Goal: Task Accomplishment & Management: Manage account settings

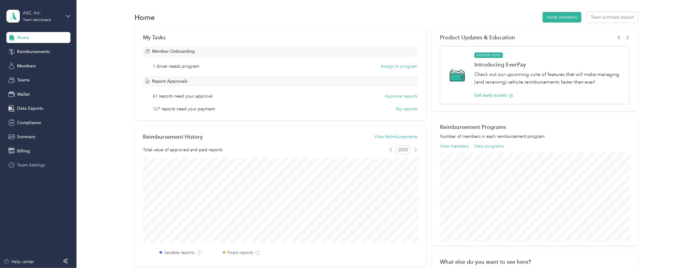
click at [36, 166] on span "Team Settings" at bounding box center [31, 165] width 28 height 6
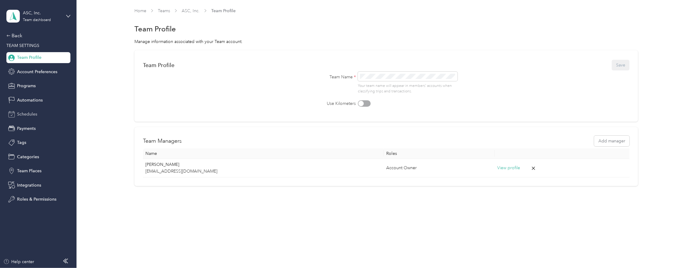
click at [30, 118] on div "Schedules" at bounding box center [38, 114] width 64 height 11
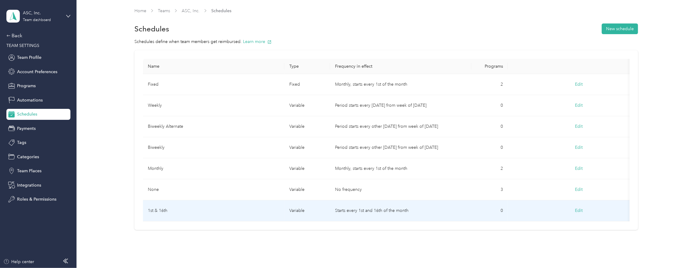
click at [183, 211] on td "1st & 16th" at bounding box center [213, 210] width 141 height 21
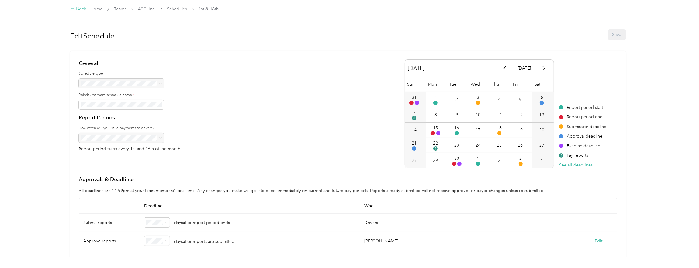
click at [81, 6] on div "Back" at bounding box center [78, 8] width 16 height 7
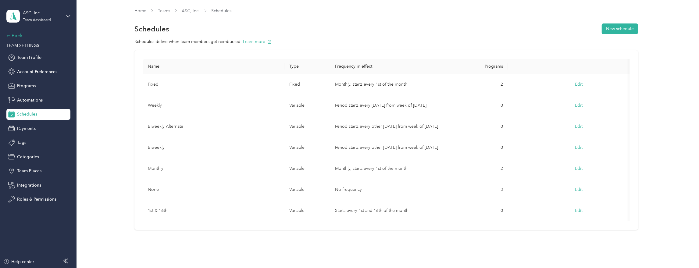
click at [18, 34] on div "Back" at bounding box center [36, 35] width 61 height 7
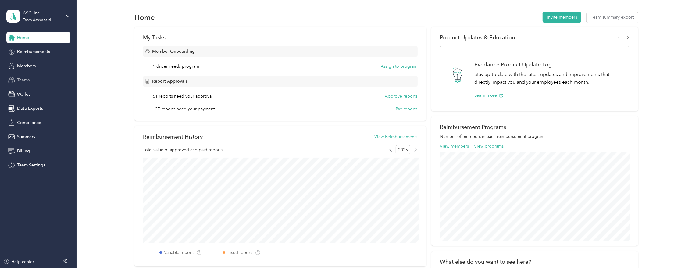
click at [24, 81] on span "Teams" at bounding box center [23, 80] width 12 height 6
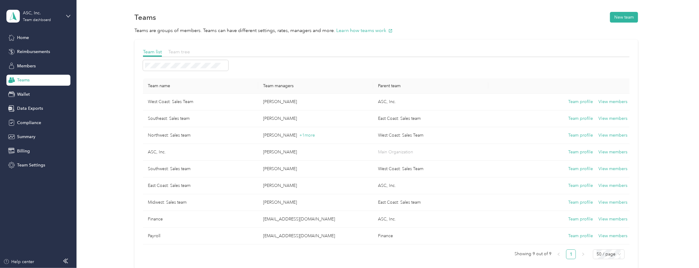
click at [179, 51] on span "Team tree" at bounding box center [179, 52] width 22 height 6
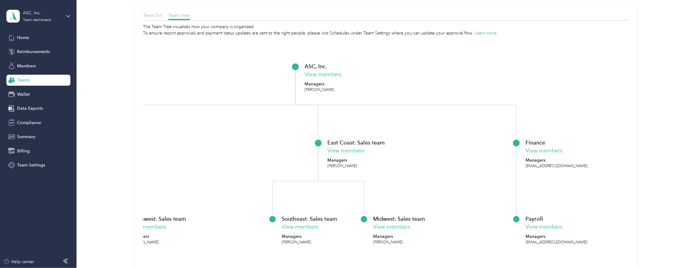
scroll to position [39, 0]
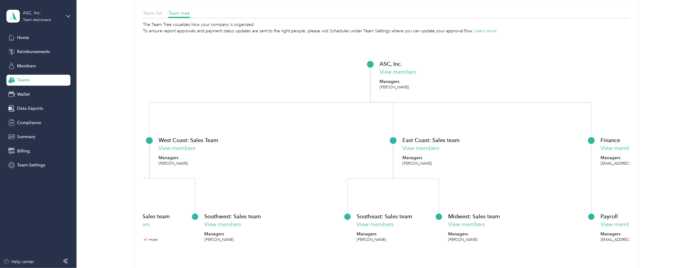
drag, startPoint x: 259, startPoint y: 90, endPoint x: 334, endPoint y: 90, distance: 75.0
click at [334, 90] on icon "ASC, Inc. View members Managers [PERSON_NAME] [GEOGRAPHIC_DATA]: Sales Team Vie…" at bounding box center [386, 154] width 487 height 241
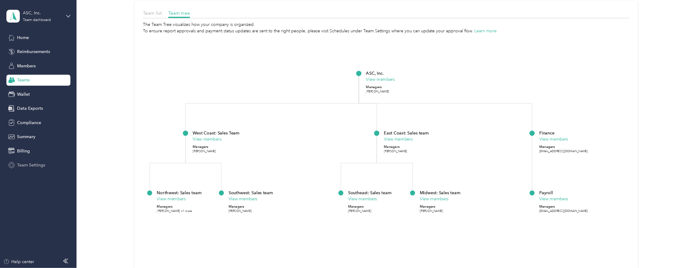
click at [31, 163] on span "Team Settings" at bounding box center [31, 165] width 28 height 6
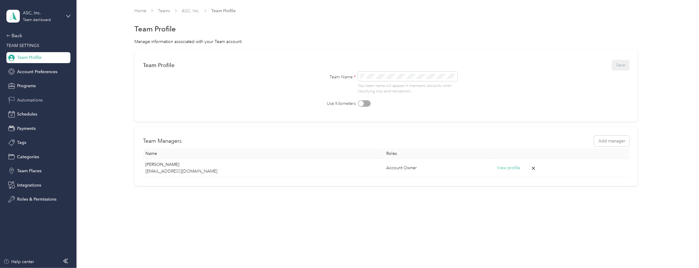
click at [34, 101] on span "Automations" at bounding box center [30, 100] width 26 height 6
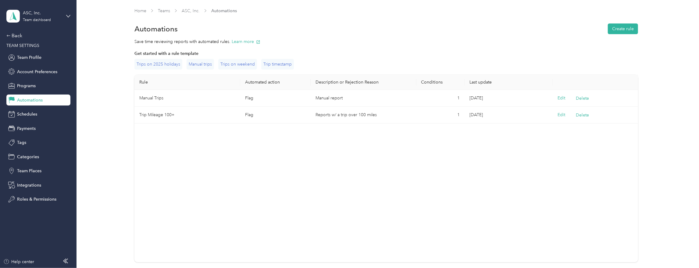
click at [180, 101] on td "Manual Trips" at bounding box center [187, 98] width 106 height 17
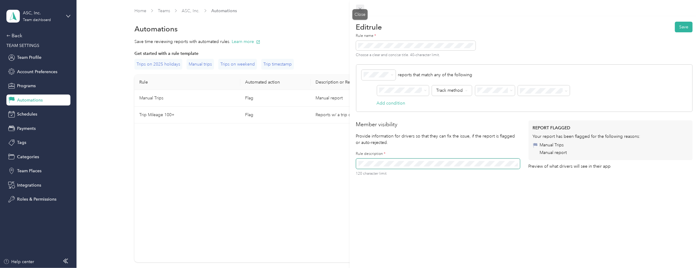
click at [362, 9] on icon at bounding box center [360, 8] width 5 height 5
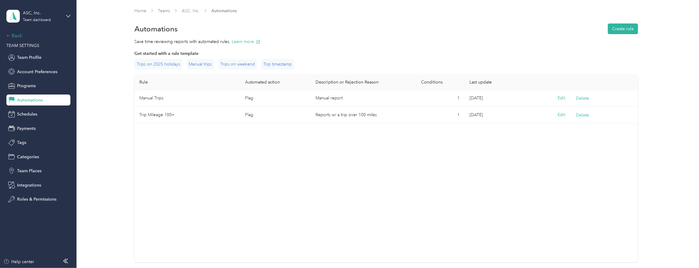
click at [13, 37] on div "Back" at bounding box center [36, 35] width 61 height 7
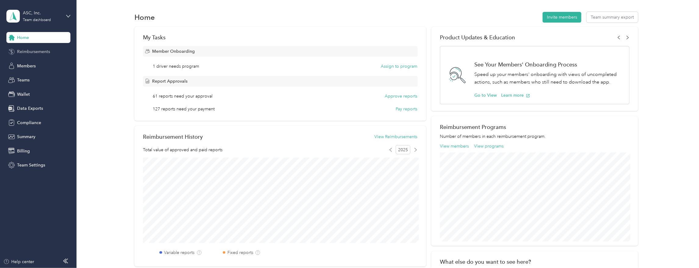
click at [30, 53] on span "Reimbursements" at bounding box center [33, 51] width 33 height 6
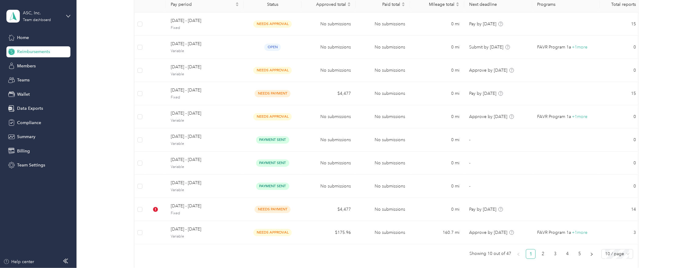
scroll to position [78, 0]
click at [230, 234] on span "Variable" at bounding box center [205, 236] width 68 height 5
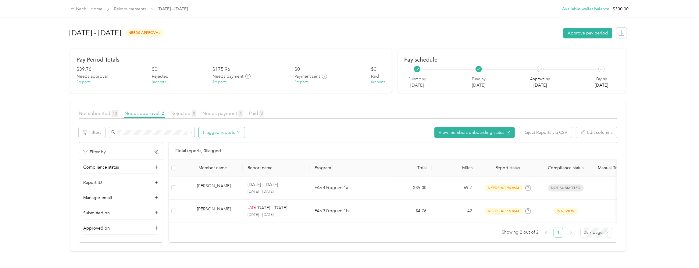
click at [238, 132] on icon "button" at bounding box center [239, 132] width 4 height 4
click at [230, 144] on span "All flagged reports" at bounding box center [226, 144] width 37 height 6
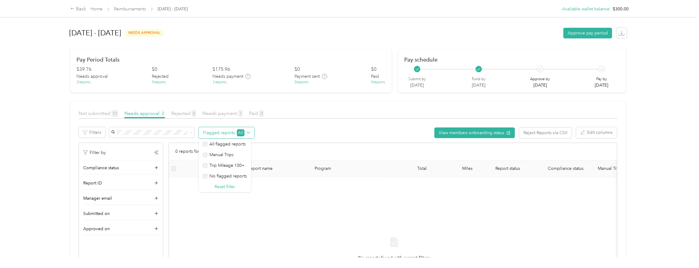
click at [230, 134] on button "Flagged reports All" at bounding box center [227, 132] width 56 height 11
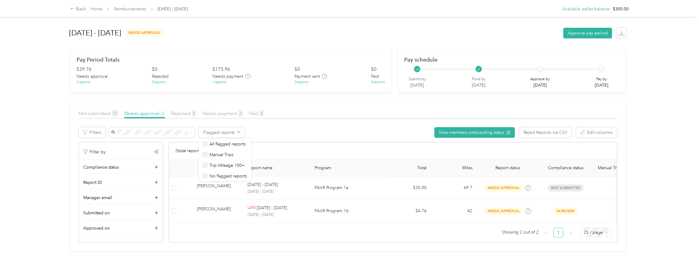
click at [331, 130] on div "Flagged reports View members onboarding status Reject Reports via CSV Edit colu…" at bounding box center [363, 132] width 508 height 11
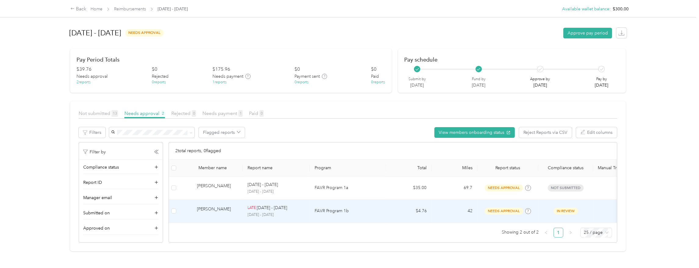
click at [238, 209] on td "[PERSON_NAME]" at bounding box center [211, 211] width 64 height 23
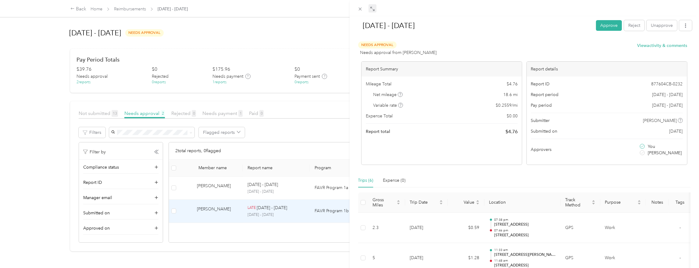
click at [373, 9] on icon at bounding box center [374, 10] width 2 height 2
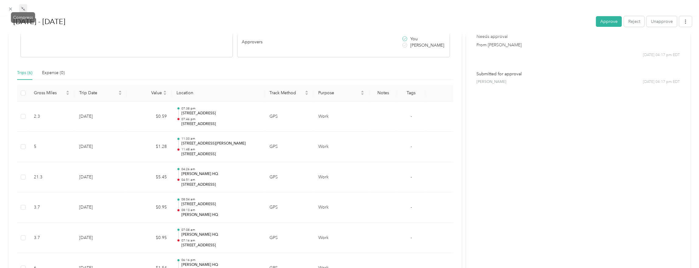
scroll to position [115, 0]
click at [55, 72] on div "Expense (0)" at bounding box center [53, 73] width 23 height 7
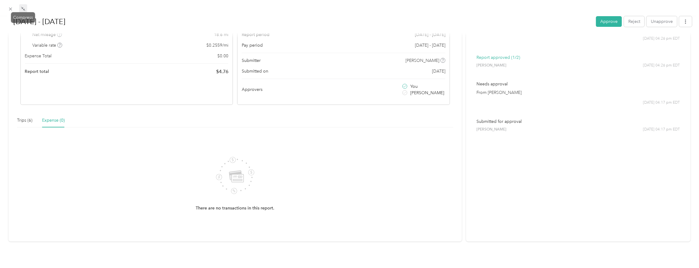
scroll to position [68, 0]
click at [24, 122] on div "Trips (6)" at bounding box center [24, 120] width 15 height 7
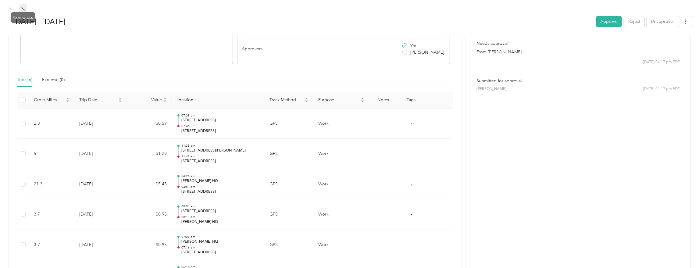
scroll to position [110, 0]
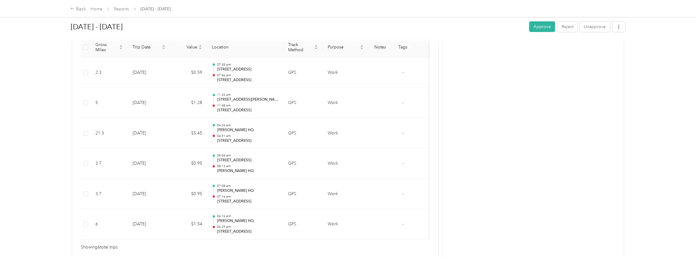
scroll to position [171, 0]
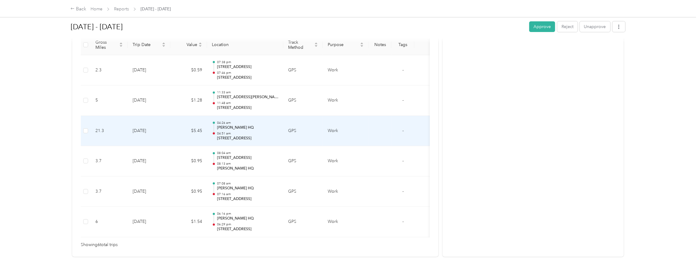
click at [174, 126] on td "$5.45" at bounding box center [188, 131] width 37 height 30
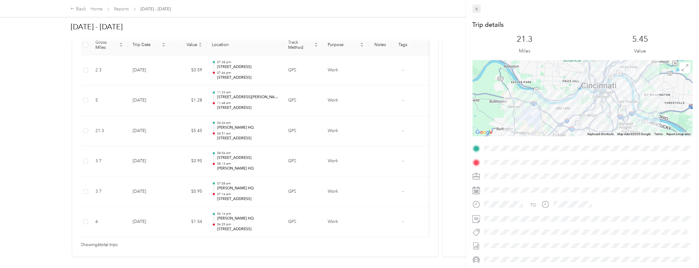
click at [476, 10] on icon at bounding box center [476, 8] width 5 height 5
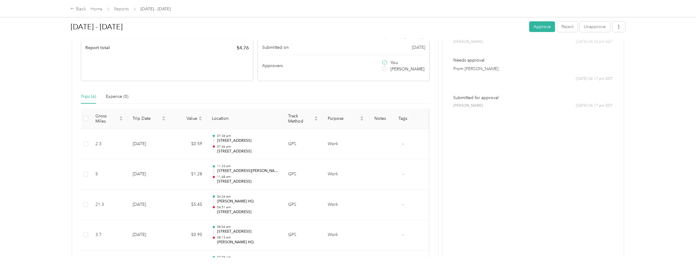
scroll to position [99, 0]
click at [156, 173] on td "[DATE]" at bounding box center [149, 172] width 43 height 30
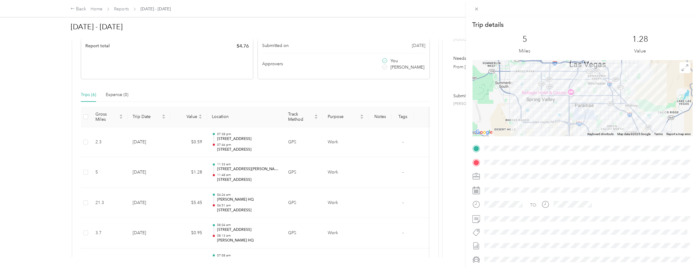
click at [78, 8] on div "Trip details This trip cannot be edited because it is either under review, appr…" at bounding box center [349, 134] width 699 height 268
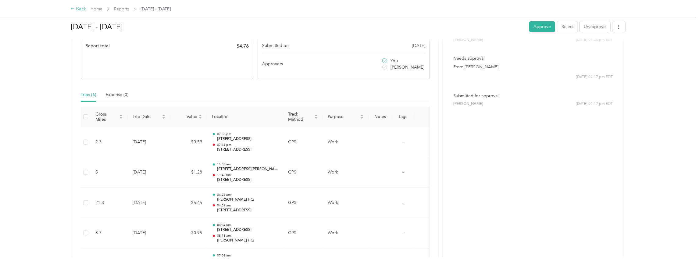
click at [76, 7] on div "Back" at bounding box center [78, 8] width 16 height 7
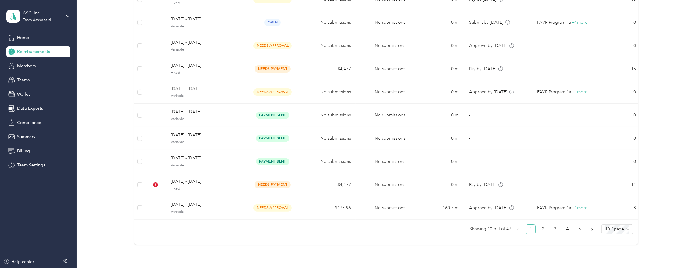
scroll to position [103, 0]
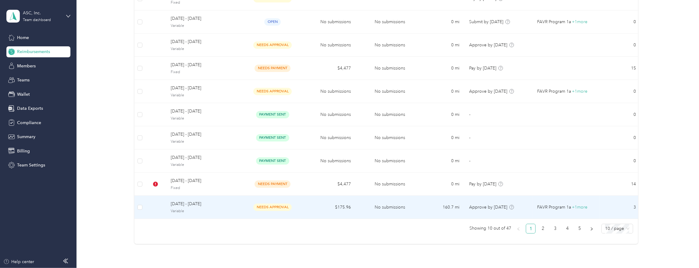
click at [321, 205] on td "$175.96" at bounding box center [328, 207] width 54 height 23
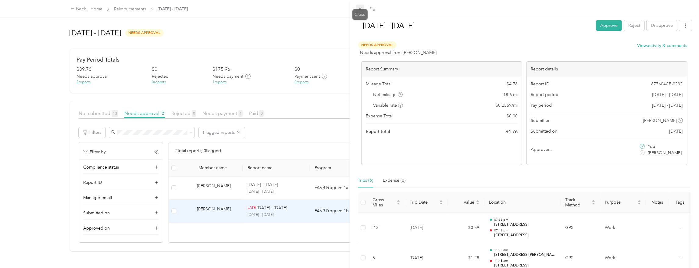
click at [360, 9] on icon at bounding box center [360, 9] width 3 height 3
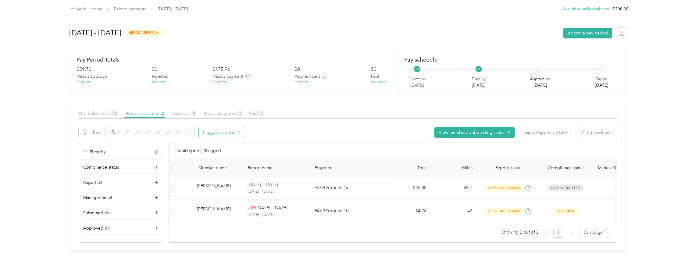
click at [216, 131] on button "Flagged reports" at bounding box center [222, 132] width 46 height 11
click at [79, 10] on div "Back" at bounding box center [78, 8] width 16 height 7
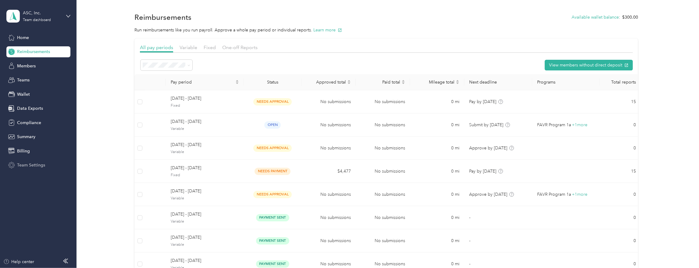
click at [25, 167] on span "Team Settings" at bounding box center [31, 165] width 28 height 6
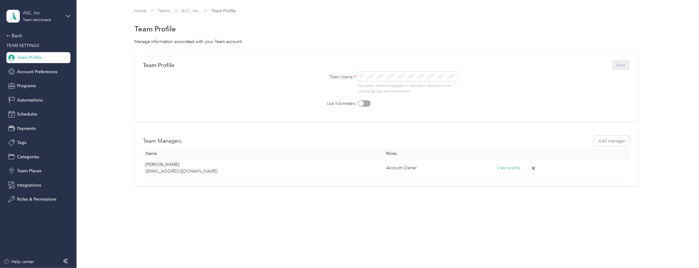
click at [28, 93] on div "Back TEAM SETTINGS Team Profile Account Preferences Programs Automations Schedu…" at bounding box center [38, 118] width 64 height 173
click at [28, 99] on span "Automations" at bounding box center [30, 100] width 26 height 6
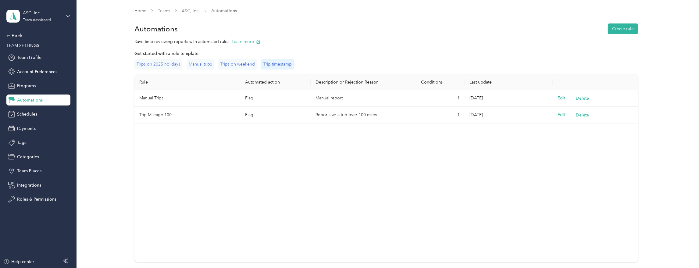
click at [274, 63] on div "Trip timestamp" at bounding box center [277, 64] width 33 height 11
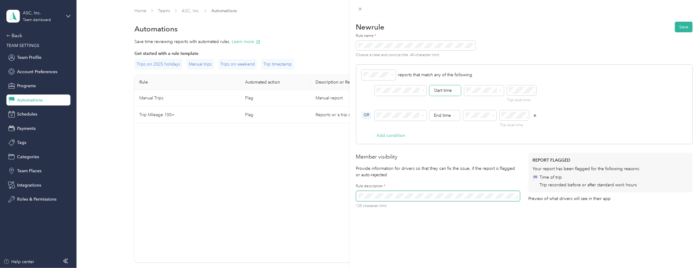
click at [455, 91] on icon at bounding box center [455, 90] width 2 height 2
click at [537, 72] on p "reports that match any of the following" at bounding box center [525, 75] width 326 height 10
click at [447, 91] on span "Start time" at bounding box center [443, 90] width 18 height 4
click at [508, 74] on p "reports that match any of the following" at bounding box center [525, 75] width 326 height 10
click at [387, 134] on button "Add condition" at bounding box center [390, 135] width 29 height 6
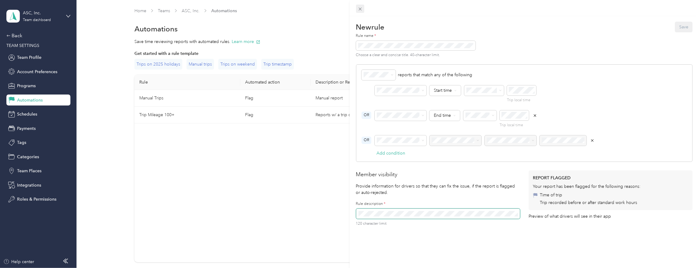
click at [359, 6] on icon at bounding box center [360, 8] width 5 height 5
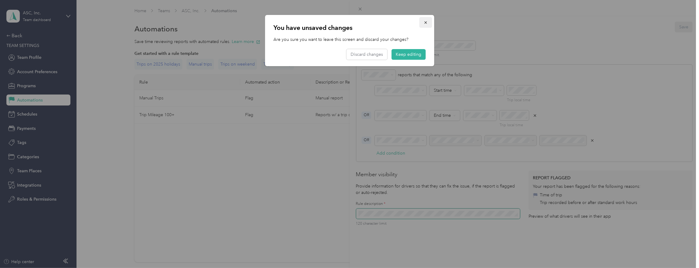
click at [427, 22] on icon "button" at bounding box center [425, 22] width 4 height 4
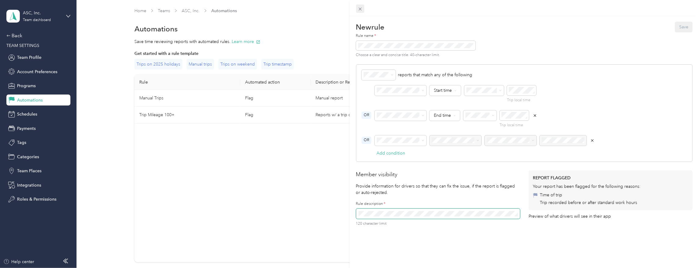
click at [359, 9] on icon at bounding box center [360, 8] width 5 height 5
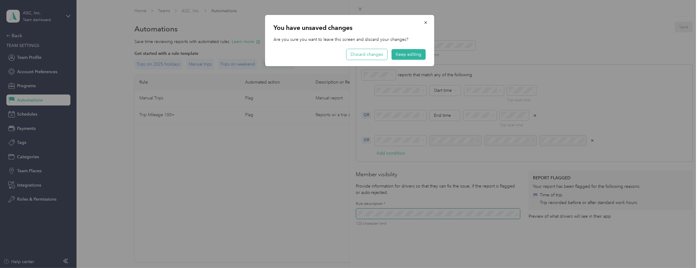
click at [382, 54] on button "Discard changes" at bounding box center [366, 54] width 41 height 11
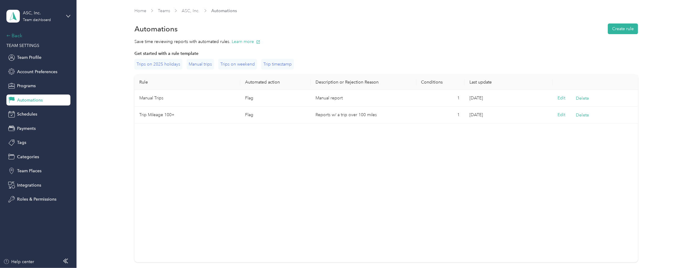
click at [19, 38] on div "Back" at bounding box center [36, 35] width 61 height 7
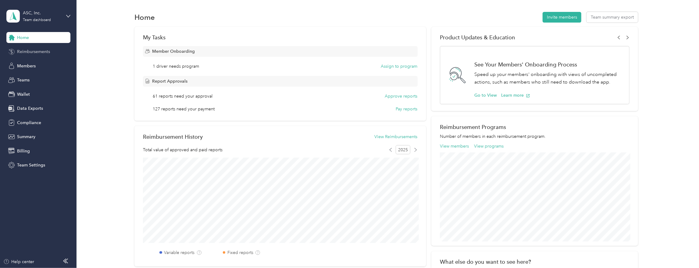
click at [23, 52] on span "Reimbursements" at bounding box center [33, 51] width 33 height 6
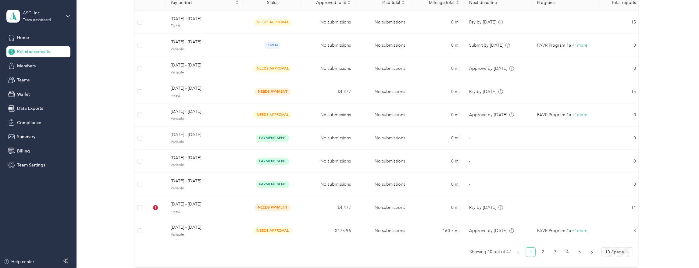
scroll to position [80, 0]
click at [213, 224] on span "[DATE] - [DATE]" at bounding box center [205, 226] width 68 height 7
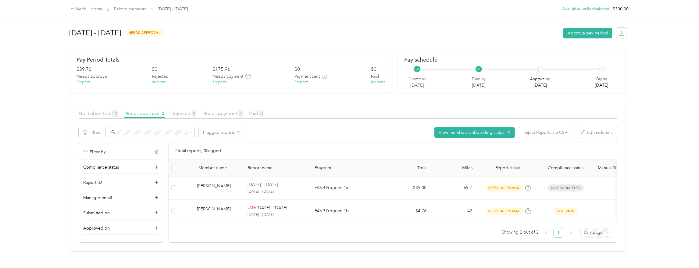
click at [234, 188] on div "[PERSON_NAME]" at bounding box center [217, 188] width 41 height 11
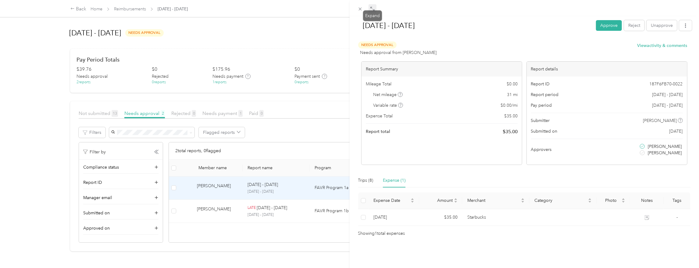
click at [371, 7] on icon at bounding box center [372, 8] width 2 height 2
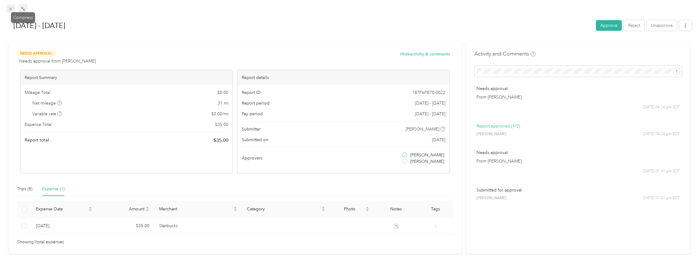
click at [10, 10] on icon at bounding box center [10, 8] width 5 height 5
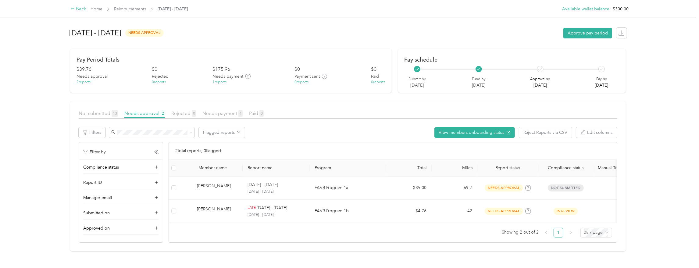
click at [80, 8] on div "Back" at bounding box center [78, 8] width 16 height 7
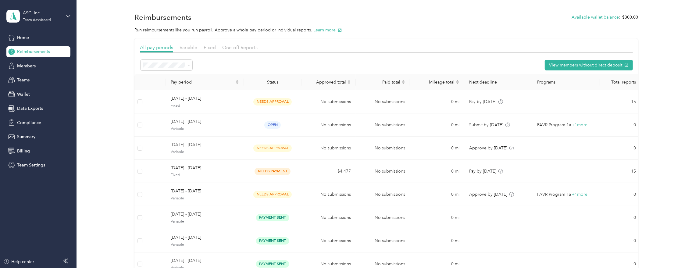
click at [218, 165] on span "[DATE] - [DATE]" at bounding box center [205, 168] width 68 height 7
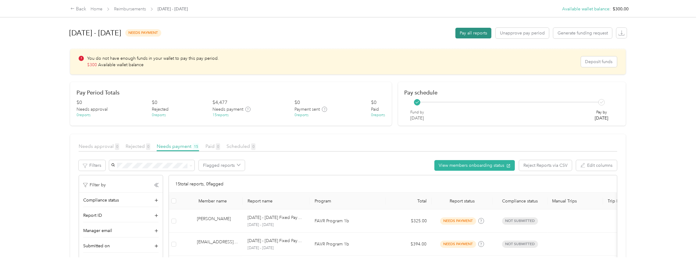
click at [480, 32] on button "Pay all reports" at bounding box center [473, 33] width 36 height 11
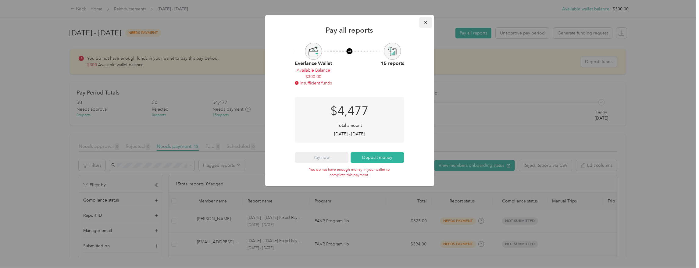
click at [425, 23] on icon "button" at bounding box center [425, 22] width 2 height 2
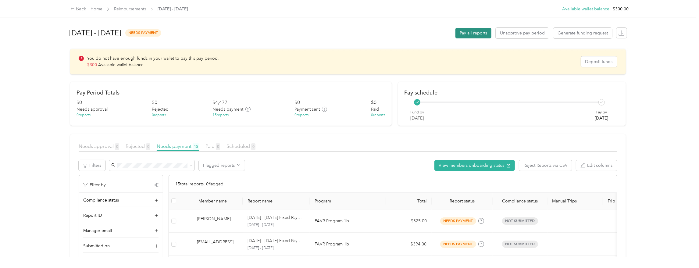
click at [481, 35] on button "Pay all reports" at bounding box center [473, 33] width 36 height 11
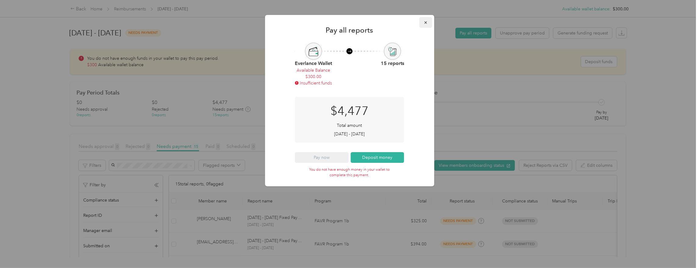
click at [426, 23] on icon "button" at bounding box center [425, 22] width 2 height 2
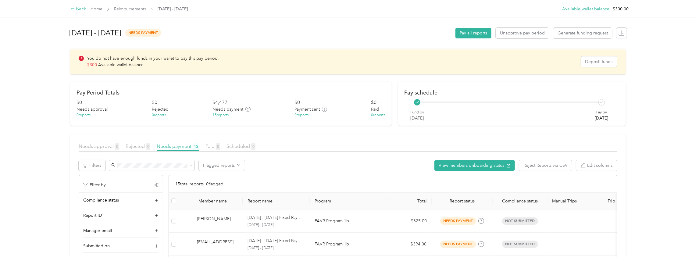
click at [75, 7] on div "Back" at bounding box center [78, 8] width 16 height 7
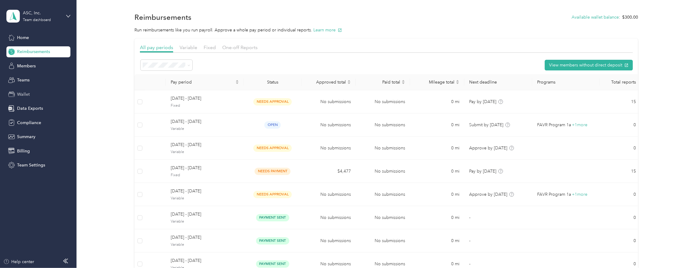
click at [33, 95] on div "Wallet" at bounding box center [38, 94] width 64 height 11
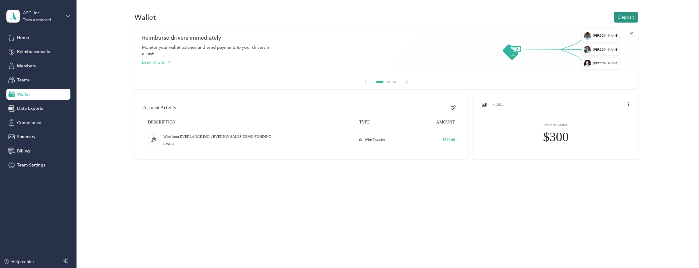
click at [629, 21] on button "Deposit" at bounding box center [626, 17] width 24 height 11
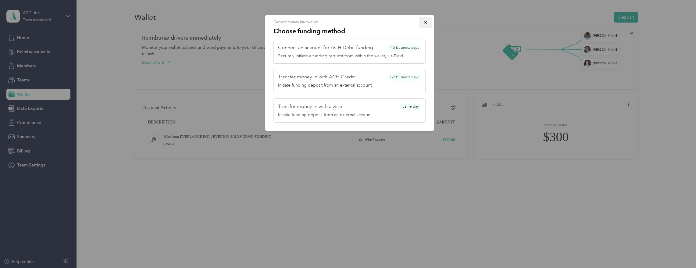
click at [426, 22] on icon "button" at bounding box center [425, 22] width 4 height 4
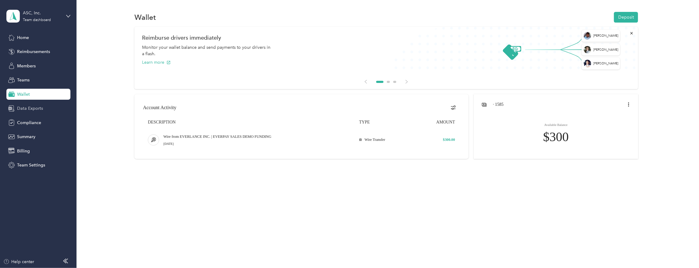
click at [22, 109] on span "Data Exports" at bounding box center [30, 108] width 26 height 6
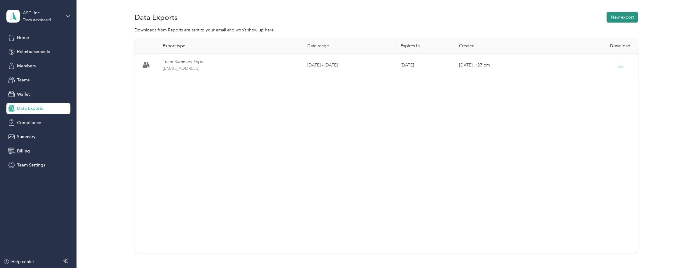
click at [627, 17] on button "New export" at bounding box center [622, 17] width 31 height 11
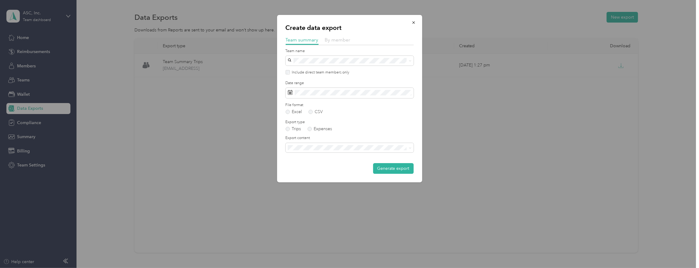
click at [330, 38] on span "By member" at bounding box center [338, 40] width 26 height 6
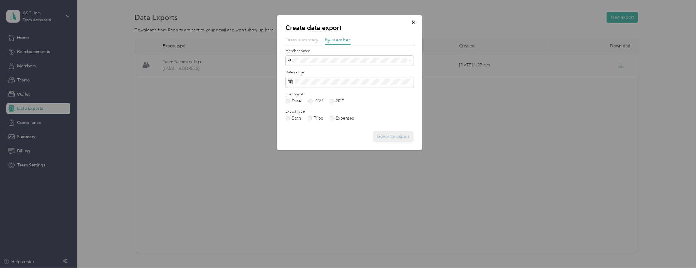
click at [310, 40] on span "Team summary" at bounding box center [302, 40] width 33 height 6
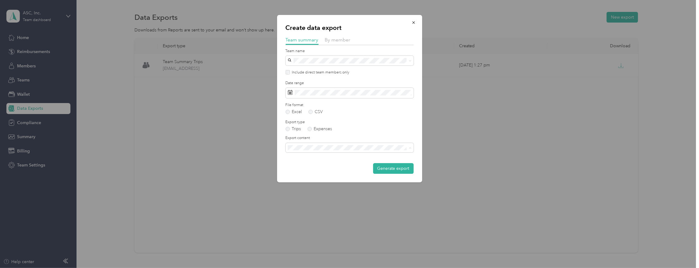
click at [340, 170] on div "Summary and full trips list" at bounding box center [350, 169] width 120 height 6
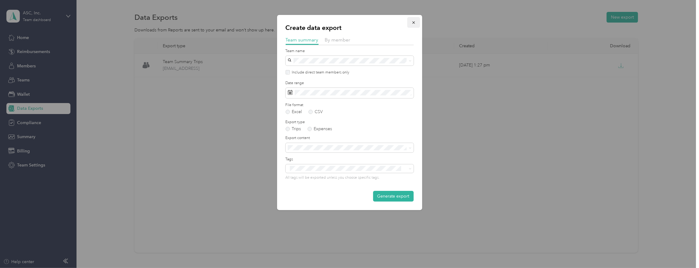
click at [411, 24] on button "button" at bounding box center [413, 22] width 13 height 11
